Goal: Task Accomplishment & Management: Use online tool/utility

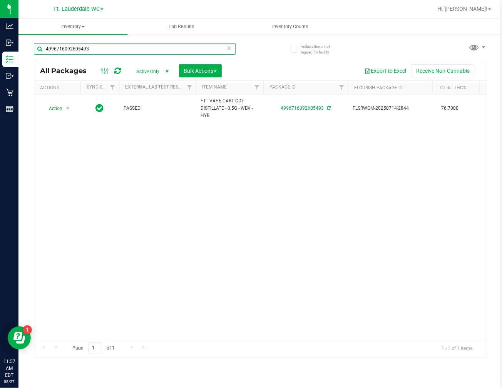
click at [92, 47] on input "4996716092605493" at bounding box center [135, 49] width 202 height 12
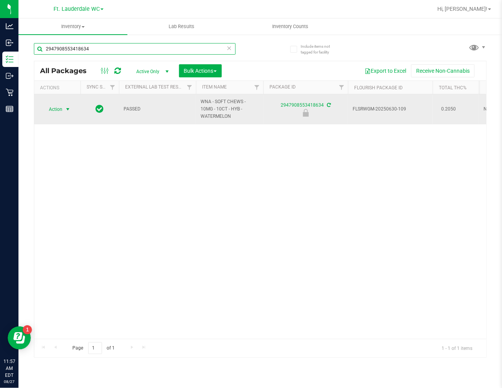
type input "2947908553418634"
click at [62, 108] on span "Action" at bounding box center [52, 109] width 21 height 11
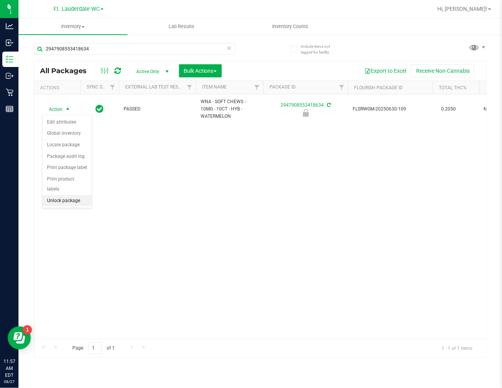
click at [67, 202] on li "Unlock package" at bounding box center [66, 201] width 49 height 12
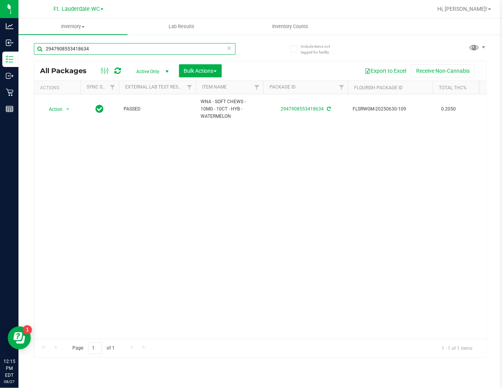
click at [81, 46] on input "2947908553418634" at bounding box center [135, 49] width 202 height 12
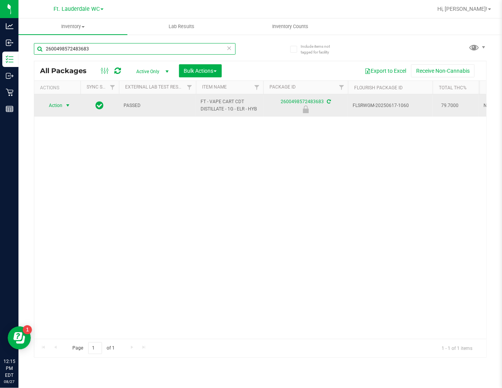
type input "2600498572483683"
click at [66, 108] on span "select" at bounding box center [68, 105] width 6 height 6
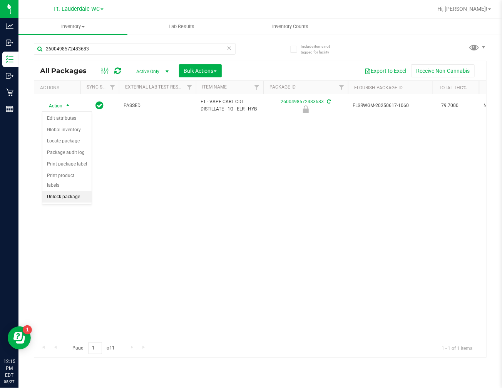
click at [64, 195] on li "Unlock package" at bounding box center [66, 197] width 49 height 12
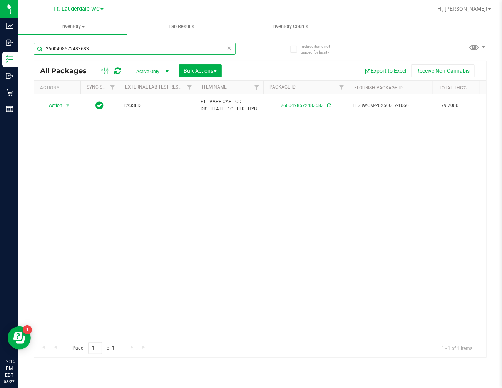
click at [133, 54] on input "2600498572483683" at bounding box center [135, 49] width 202 height 12
click at [132, 54] on input "2600498572483683" at bounding box center [135, 49] width 202 height 12
click at [132, 52] on input "2600498572483683" at bounding box center [135, 49] width 202 height 12
type input "8956350474207054"
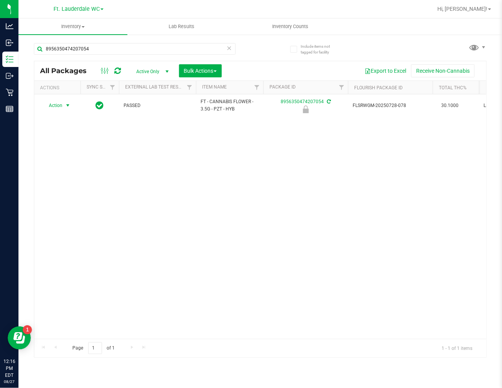
click at [59, 103] on span "Action" at bounding box center [52, 105] width 21 height 11
click at [77, 200] on li "Unlock package" at bounding box center [66, 197] width 49 height 12
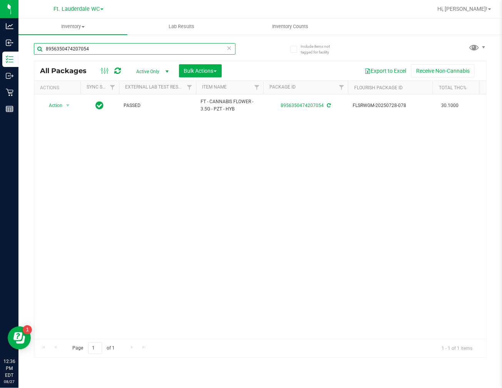
click at [78, 49] on input "8956350474207054" at bounding box center [135, 49] width 202 height 12
type input "arz"
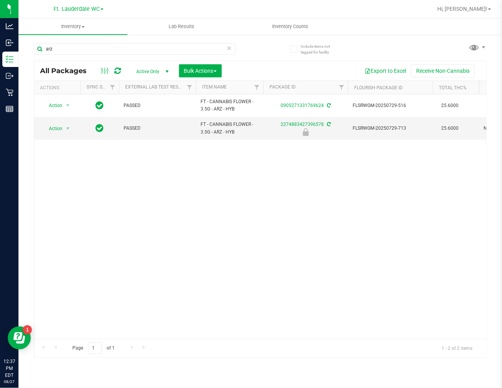
click at [135, 287] on div "Action Action Adjust qty Create package Edit attributes Global inventory Locate…" at bounding box center [260, 216] width 452 height 244
